Goal: Transaction & Acquisition: Purchase product/service

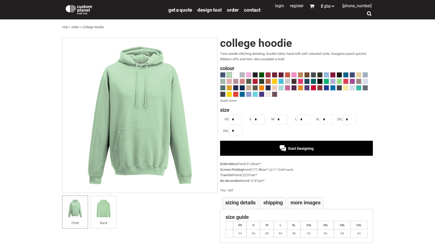
click at [321, 80] on span at bounding box center [319, 81] width 5 height 5
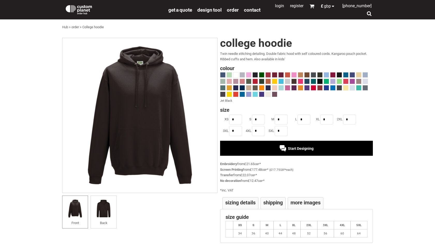
click at [268, 147] on div "Start Designing" at bounding box center [296, 148] width 153 height 15
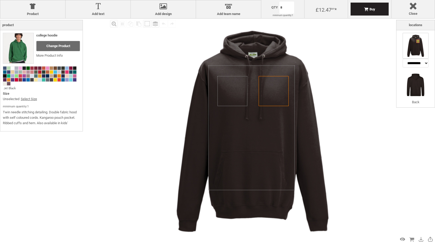
click at [278, 84] on icon "Created with [PERSON_NAME] 2.1.2" at bounding box center [274, 91] width 30 height 30
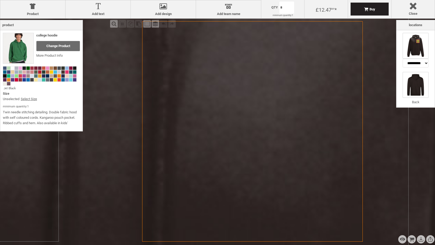
click at [420, 85] on img at bounding box center [416, 85] width 26 height 26
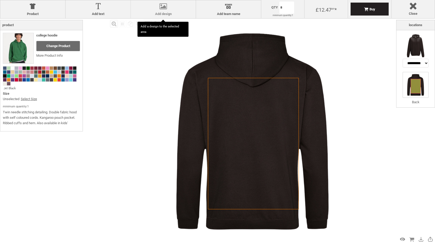
click at [177, 12] on label "Add design" at bounding box center [163, 14] width 60 height 4
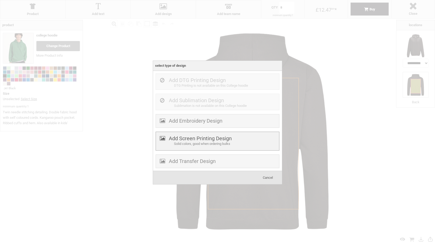
click at [197, 144] on div "Solid colors, good when ordering bulks" at bounding box center [226, 143] width 104 height 5
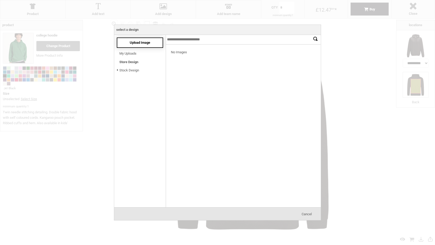
click at [147, 39] on div "Upload Image" at bounding box center [140, 43] width 46 height 10
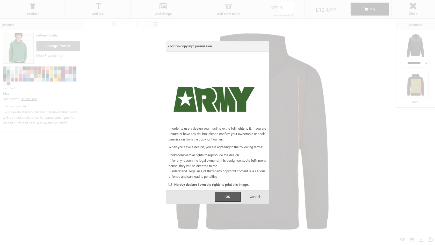
click at [234, 185] on strong "I Hereby declare I own the rights to print this image." at bounding box center [210, 185] width 76 height 4
click at [233, 196] on div "OK" at bounding box center [228, 197] width 26 height 10
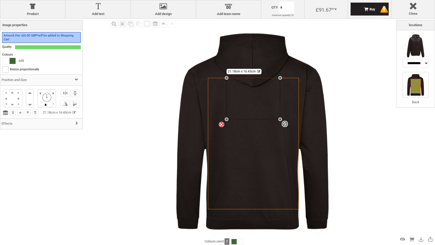
select select "*"
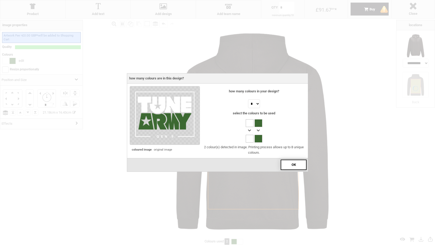
click at [286, 163] on div "OK" at bounding box center [294, 165] width 26 height 10
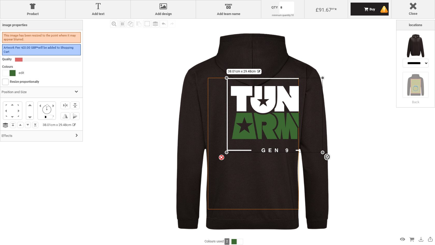
drag, startPoint x: 279, startPoint y: 119, endPoint x: 312, endPoint y: 152, distance: 47.0
click at [312, 152] on div "Created with [PERSON_NAME] 2.1.2 Created with [PERSON_NAME] 2.1.2 Created with …" at bounding box center [253, 132] width 226 height 226
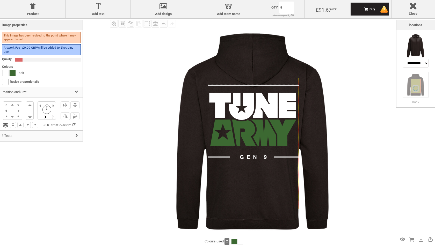
drag, startPoint x: 278, startPoint y: 134, endPoint x: 256, endPoint y: 141, distance: 22.5
click at [256, 141] on div at bounding box center [253, 122] width 96 height 75
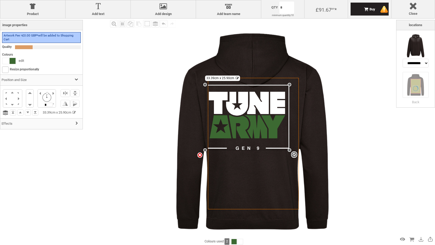
drag, startPoint x: 301, startPoint y: 159, endPoint x: 285, endPoint y: 150, distance: 18.0
click at [285, 150] on div "Created with [PERSON_NAME] 2.1.2 Created with [PERSON_NAME] 2.1.2 Created with …" at bounding box center [253, 144] width 91 height 132
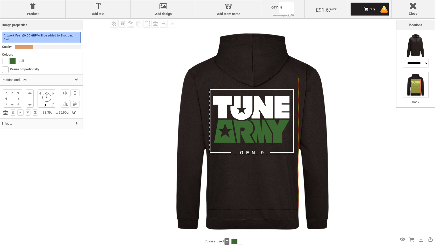
drag, startPoint x: 265, startPoint y: 130, endPoint x: 270, endPoint y: 134, distance: 6.2
click at [270, 134] on div at bounding box center [251, 122] width 84 height 66
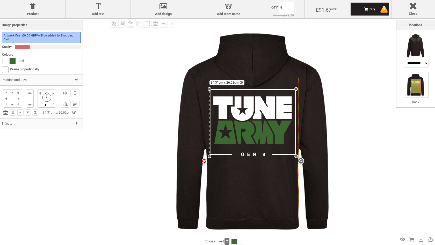
drag, startPoint x: 294, startPoint y: 154, endPoint x: 303, endPoint y: 156, distance: 9.7
click at [303, 156] on div "Created with [PERSON_NAME] 2.1.2 Created with [PERSON_NAME] 2.1.2 Created with …" at bounding box center [253, 132] width 226 height 226
click at [279, 138] on div at bounding box center [253, 122] width 87 height 67
click at [339, 121] on img at bounding box center [253, 132] width 226 height 226
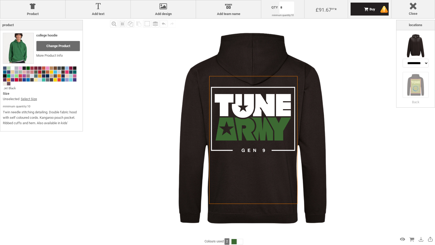
click at [339, 121] on img at bounding box center [252, 128] width 219 height 219
click at [319, 64] on img at bounding box center [252, 128] width 219 height 219
click at [312, 93] on img at bounding box center [252, 128] width 219 height 219
click at [324, 13] on div "£91.67 GBP * ( £91.67 GBP * each)" at bounding box center [325, 9] width 43 height 18
click at [410, 42] on img at bounding box center [416, 46] width 26 height 26
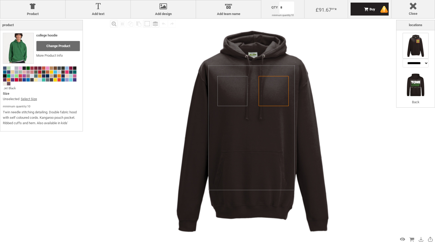
click at [292, 0] on body "get a quote design tool order Contact More Login Register 0 £ GBP [PHONE_NUMBER…" at bounding box center [217, 0] width 435 height 0
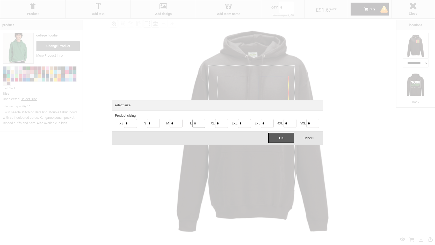
click at [200, 121] on input "*" at bounding box center [198, 123] width 13 height 9
click at [220, 122] on input "*" at bounding box center [221, 123] width 13 height 9
type input "*"
click at [199, 123] on input "*" at bounding box center [198, 123] width 13 height 9
type input "*"
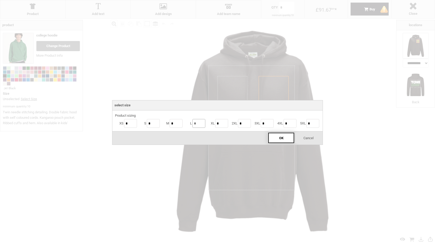
type input "*"
click at [279, 138] on span "OK" at bounding box center [281, 138] width 4 height 4
type input "**"
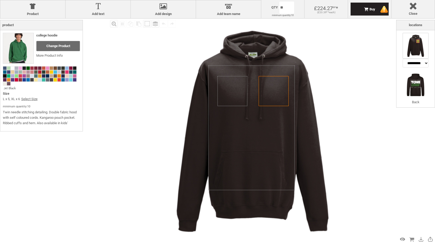
click at [281, 91] on icon "Created with [PERSON_NAME] 2.1.2" at bounding box center [274, 91] width 30 height 30
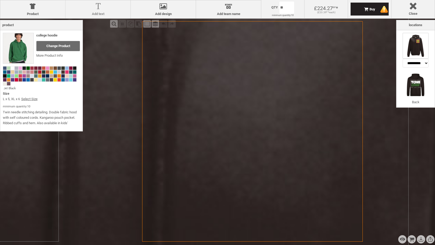
click at [111, 12] on div at bounding box center [98, 7] width 60 height 9
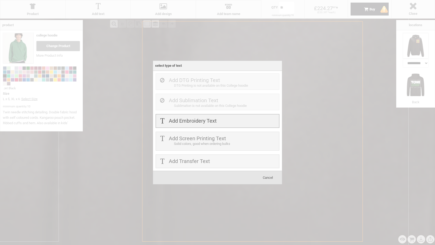
click at [217, 127] on div "Add Embroidery Text" at bounding box center [218, 121] width 124 height 14
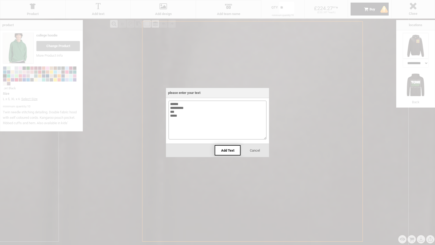
type textarea "**********"
click at [236, 150] on div "Add Text" at bounding box center [228, 150] width 26 height 10
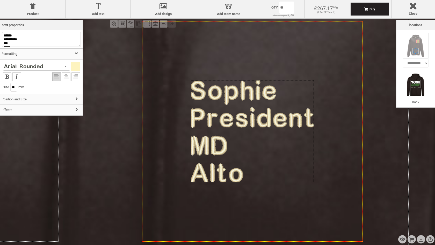
click at [218, 136] on div "Created with [PERSON_NAME] 2.1.2" at bounding box center [252, 131] width 123 height 102
click at [195, 145] on div "Created with [PERSON_NAME] 2.1.2 settings 6.69cm x 5.56cm" at bounding box center [252, 131] width 123 height 102
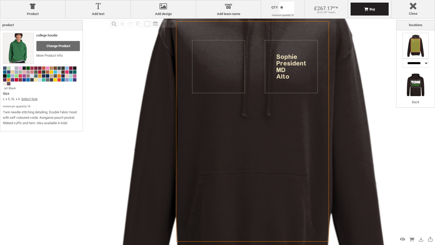
click at [398, 150] on div "**********" at bounding box center [415, 128] width 39 height 216
select select "*******"
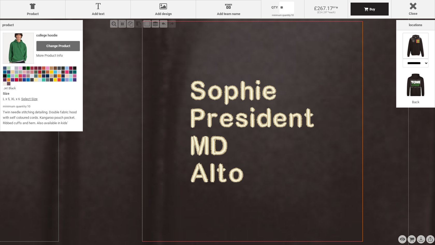
click at [215, 136] on div "Created with [PERSON_NAME] 2.1.2" at bounding box center [252, 131] width 123 height 102
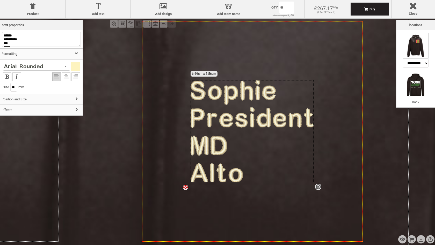
click at [216, 136] on div "Created with [PERSON_NAME] 2.1.2 settings 6.69cm x 5.56cm" at bounding box center [252, 131] width 123 height 102
click at [76, 78] on li at bounding box center [75, 76] width 9 height 9
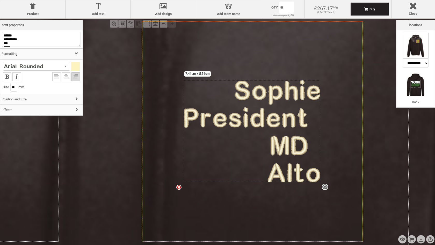
click at [272, 134] on div "Created with [PERSON_NAME] 2.1.2 settings 7.41cm x 5.56cm" at bounding box center [252, 131] width 136 height 102
click at [309, 170] on div "Created with [PERSON_NAME] 2.1.2 settings 7.41cm x 5.56cm" at bounding box center [252, 131] width 136 height 102
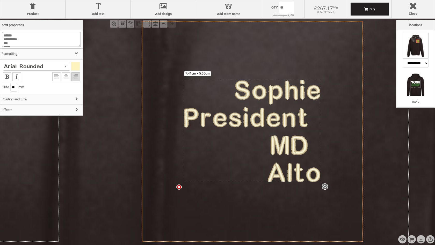
click at [67, 41] on textarea "**********" at bounding box center [41, 39] width 79 height 15
click at [65, 45] on textarea "**********" at bounding box center [41, 39] width 79 height 15
drag, startPoint x: 65, startPoint y: 45, endPoint x: 23, endPoint y: 14, distance: 52.2
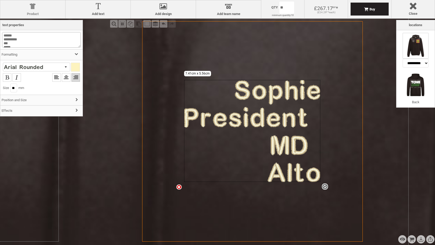
click at [23, 14] on div "Product Product Add text Add text Add design Add design Names Add team name Add…" at bounding box center [217, 122] width 435 height 245
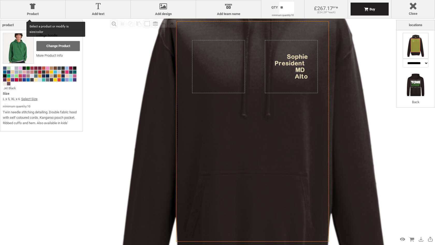
click at [176, 89] on icon "Created with [PERSON_NAME] 2.1.2" at bounding box center [252, 131] width 153 height 221
select select "*******"
click at [226, 76] on div "Created with [PERSON_NAME] 2.1.2 Created with [PERSON_NAME] 2.1.2 Created with …" at bounding box center [253, 137] width 399 height 399
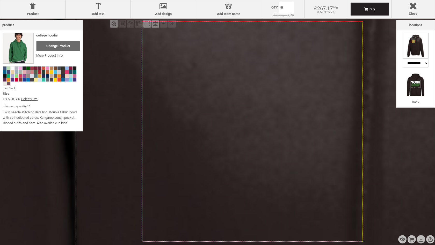
click at [118, 11] on div at bounding box center [98, 7] width 60 height 9
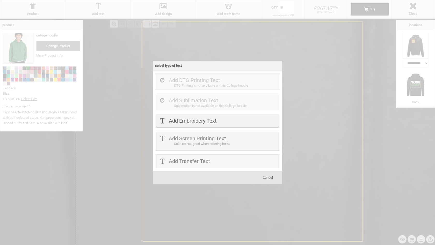
click at [205, 124] on label "Add Embroidery Text" at bounding box center [193, 121] width 48 height 6
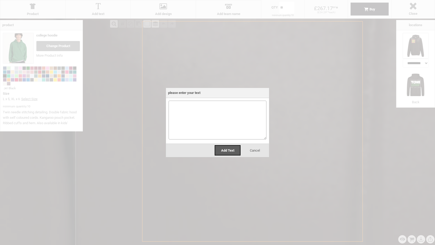
paste textarea "**********"
type textarea "**********"
click at [235, 150] on div "Add Text" at bounding box center [228, 150] width 26 height 10
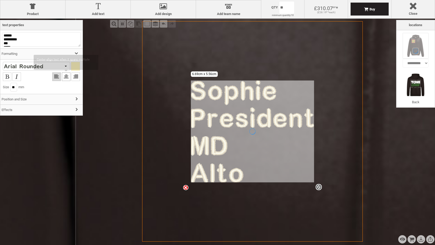
click at [66, 77] on li at bounding box center [66, 76] width 9 height 9
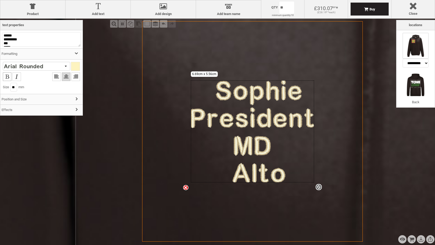
click at [9, 77] on li at bounding box center [7, 76] width 9 height 9
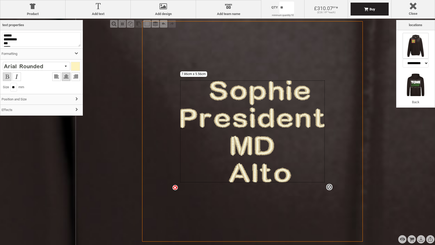
click at [7, 78] on li at bounding box center [7, 76] width 9 height 9
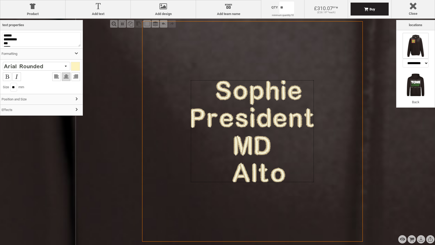
click at [241, 94] on div "Created with [PERSON_NAME] 2.1.2" at bounding box center [252, 131] width 123 height 102
click at [30, 35] on textarea "**********" at bounding box center [41, 39] width 79 height 15
click at [11, 35] on textarea "**********" at bounding box center [41, 39] width 79 height 15
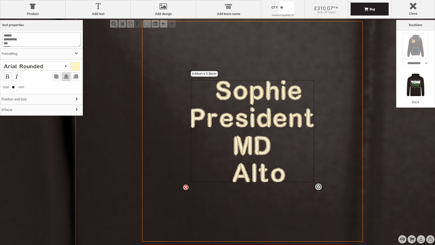
click at [11, 35] on textarea "**********" at bounding box center [41, 39] width 79 height 15
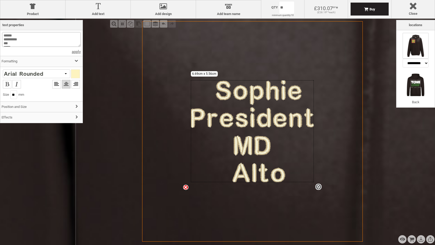
click at [17, 40] on textarea "**********" at bounding box center [41, 39] width 79 height 15
click at [16, 43] on textarea "****** ********* *** ****" at bounding box center [41, 40] width 79 height 16
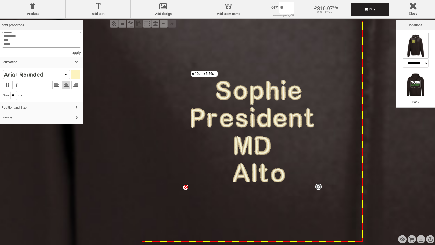
click at [16, 43] on textarea "****** ********* *** ****" at bounding box center [41, 40] width 79 height 16
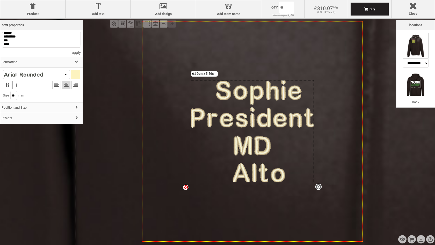
click at [15, 85] on div "Size ** mm" at bounding box center [41, 90] width 77 height 19
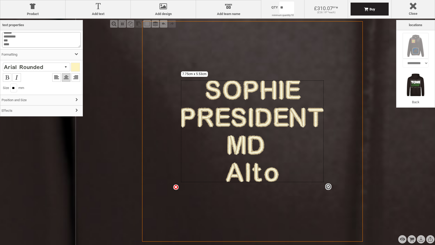
click at [27, 46] on textarea "****** ********* *** ****" at bounding box center [41, 40] width 79 height 16
drag, startPoint x: 24, startPoint y: 45, endPoint x: 3, endPoint y: 45, distance: 20.2
click at [3, 45] on textarea "****** ********* *** ****" at bounding box center [41, 40] width 79 height 16
click at [16, 78] on li at bounding box center [16, 77] width 9 height 9
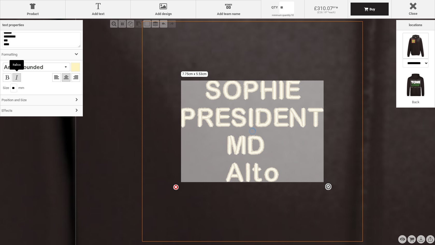
click at [17, 77] on li at bounding box center [16, 77] width 9 height 9
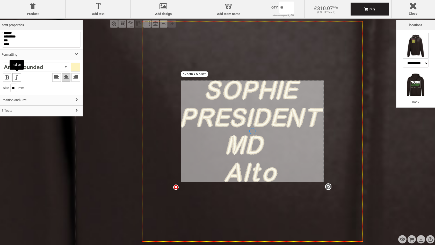
click at [17, 77] on li at bounding box center [16, 77] width 9 height 9
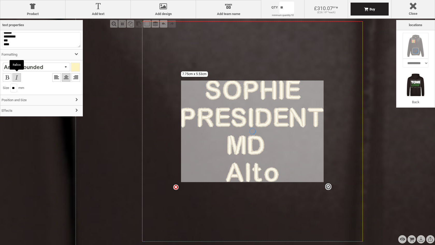
click at [17, 77] on li at bounding box center [16, 77] width 9 height 9
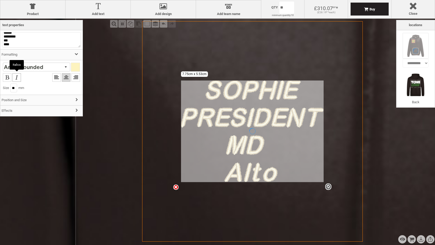
click at [17, 77] on li at bounding box center [16, 77] width 9 height 9
click at [33, 68] on div at bounding box center [23, 67] width 39 height 5
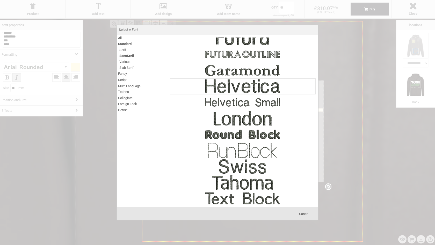
scroll to position [56, 0]
click at [229, 153] on img at bounding box center [243, 151] width 78 height 16
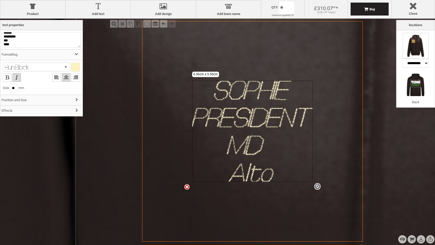
click at [58, 66] on div at bounding box center [36, 67] width 67 height 9
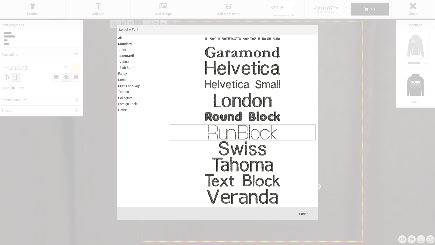
scroll to position [74, 0]
click at [246, 195] on img at bounding box center [243, 197] width 78 height 16
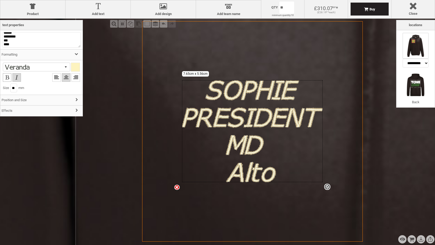
click at [6, 78] on li at bounding box center [7, 77] width 9 height 9
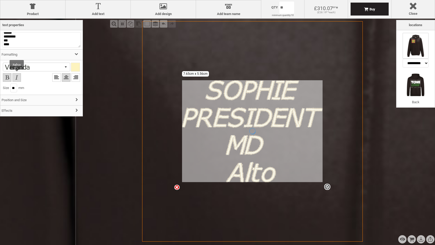
click at [17, 77] on li at bounding box center [16, 77] width 9 height 9
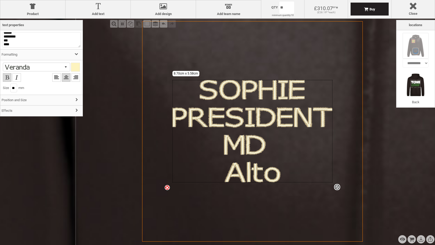
click at [256, 179] on div "Created with [PERSON_NAME] 2.1.2 settings 8.70cm x 5.58cm" at bounding box center [252, 131] width 160 height 103
click at [16, 47] on textarea "****** ********* *** ****" at bounding box center [41, 40] width 79 height 16
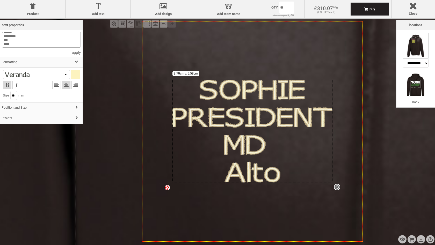
scroll to position [4, 0]
type textarea "****** ********* *** ****"
click at [78, 54] on div "****** ********* *** **** apply Edit text Design requires changes Name Name Des…" at bounding box center [41, 78] width 79 height 92
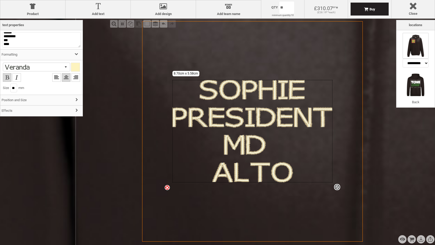
click at [74, 67] on div at bounding box center [75, 67] width 9 height 9
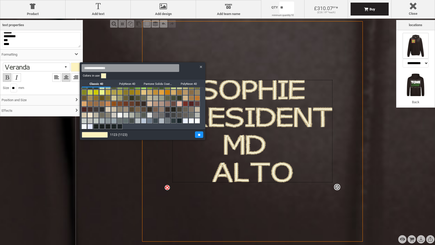
scroll to position [74, 0]
click at [197, 122] on link at bounding box center [197, 120] width 5 height 5
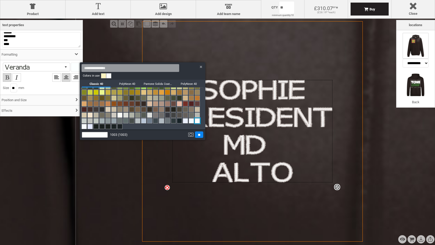
click at [198, 135] on input "**" at bounding box center [199, 135] width 8 height 6
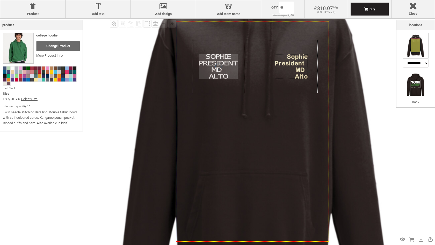
click at [330, 72] on img at bounding box center [253, 137] width 399 height 399
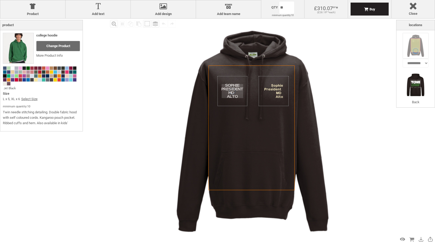
click at [281, 92] on div "Created with [PERSON_NAME] 2.1.2 Created with [PERSON_NAME] 2.1.2 Created with …" at bounding box center [253, 132] width 226 height 226
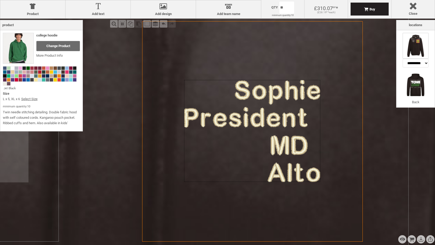
click at [291, 151] on div "Created with [PERSON_NAME] 2.1.2" at bounding box center [252, 131] width 136 height 102
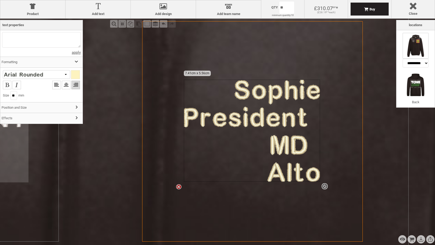
click at [291, 151] on div "Created with [PERSON_NAME] 2.1.2 settings 7.41cm x 5.56cm" at bounding box center [252, 131] width 136 height 102
click at [56, 45] on textarea at bounding box center [41, 40] width 79 height 16
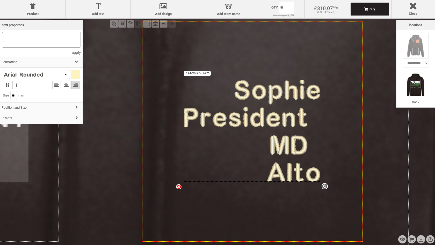
click at [55, 44] on textarea at bounding box center [41, 40] width 79 height 16
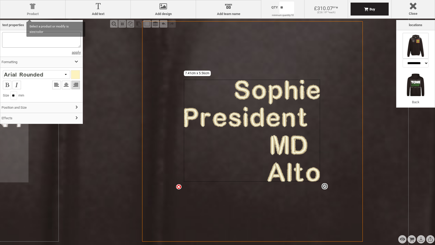
drag, startPoint x: 55, startPoint y: 45, endPoint x: 11, endPoint y: 11, distance: 55.8
click at [11, 11] on div "Product Product Add text Add text Add design Add design Names Add team name Add…" at bounding box center [217, 122] width 435 height 245
click at [80, 53] on link "apply" at bounding box center [41, 52] width 79 height 6
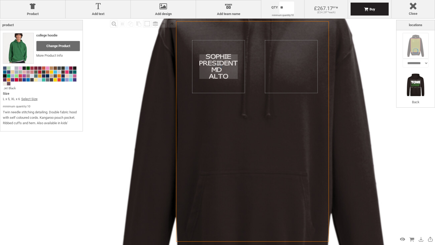
click at [176, 105] on icon "Created with [PERSON_NAME] 2.1.2" at bounding box center [252, 131] width 153 height 221
click at [404, 150] on div "**********" at bounding box center [415, 128] width 39 height 216
click at [409, 85] on img at bounding box center [416, 85] width 26 height 26
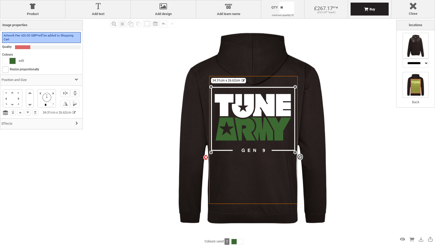
click at [419, 56] on img at bounding box center [416, 46] width 26 height 26
select select "*******"
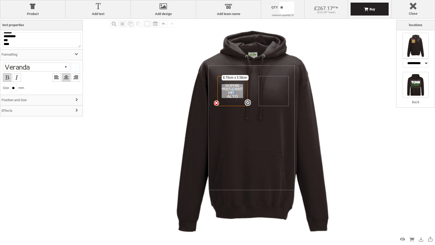
click at [421, 81] on img at bounding box center [416, 85] width 26 height 26
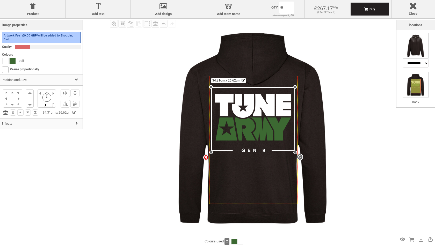
click at [419, 55] on img at bounding box center [416, 46] width 26 height 26
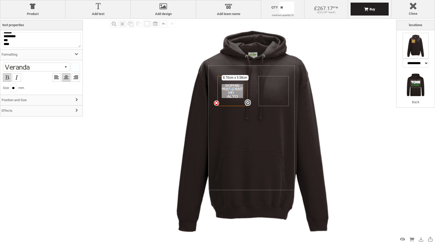
click at [376, 76] on div "Fill Background Zoom in Zoom out Select All Copy All Selected Paste Off On Grou…" at bounding box center [252, 132] width 287 height 226
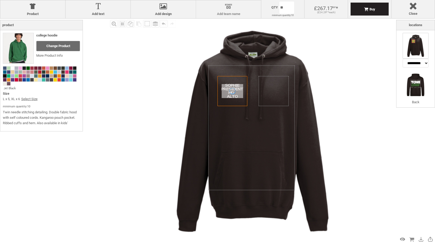
click at [230, 11] on div at bounding box center [229, 7] width 60 height 9
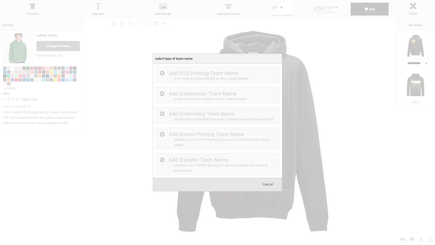
click at [266, 185] on span "Cancel" at bounding box center [268, 185] width 10 height 4
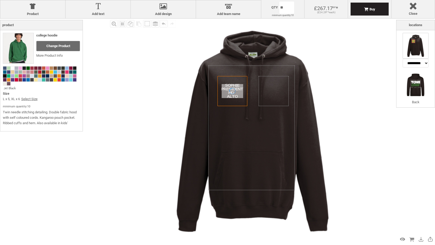
click at [164, 90] on img at bounding box center [253, 132] width 226 height 226
click at [365, 12] on div "Buy" at bounding box center [370, 9] width 38 height 13
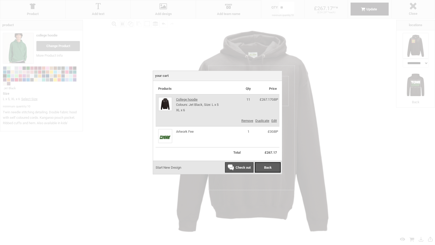
click at [177, 168] on span "Start New Design" at bounding box center [169, 168] width 26 height 4
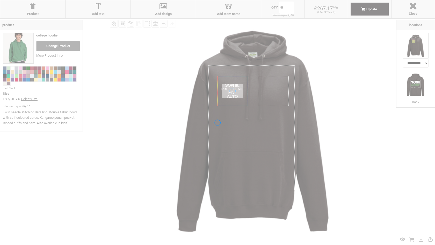
type input "*"
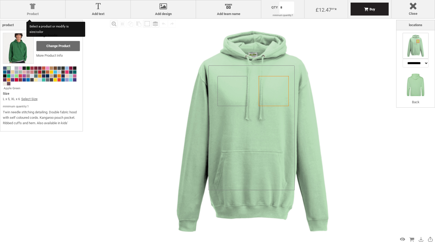
click at [30, 8] on div at bounding box center [33, 7] width 60 height 9
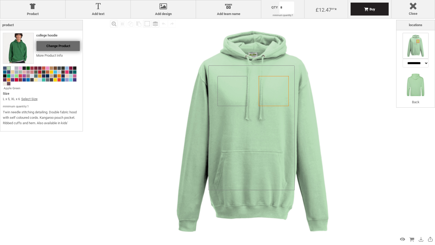
click at [55, 49] on div "Change Product" at bounding box center [58, 46] width 44 height 10
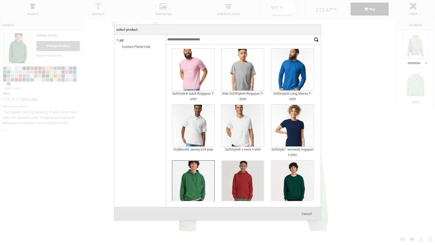
click at [204, 43] on input "text" at bounding box center [239, 40] width 146 height 10
click at [316, 40] on input "******" at bounding box center [316, 40] width 8 height 10
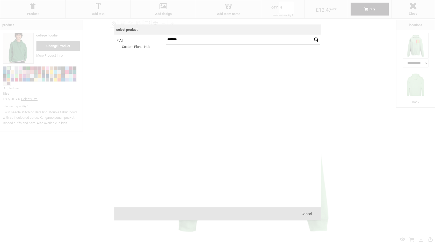
click at [316, 40] on input "******" at bounding box center [316, 40] width 8 height 10
type input "*"
click at [118, 39] on span at bounding box center [117, 41] width 3 height 6
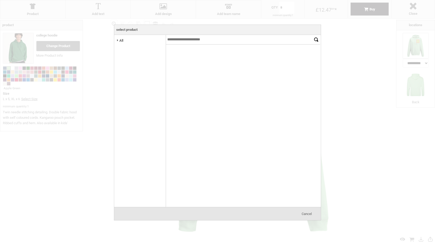
click at [118, 39] on span at bounding box center [117, 41] width 3 height 6
click at [126, 45] on link "Custom Planet Hub" at bounding box center [136, 47] width 28 height 4
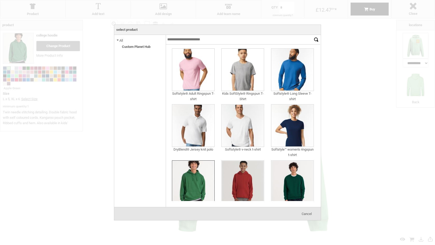
click at [347, 109] on div at bounding box center [217, 122] width 435 height 245
